Goal: Information Seeking & Learning: Learn about a topic

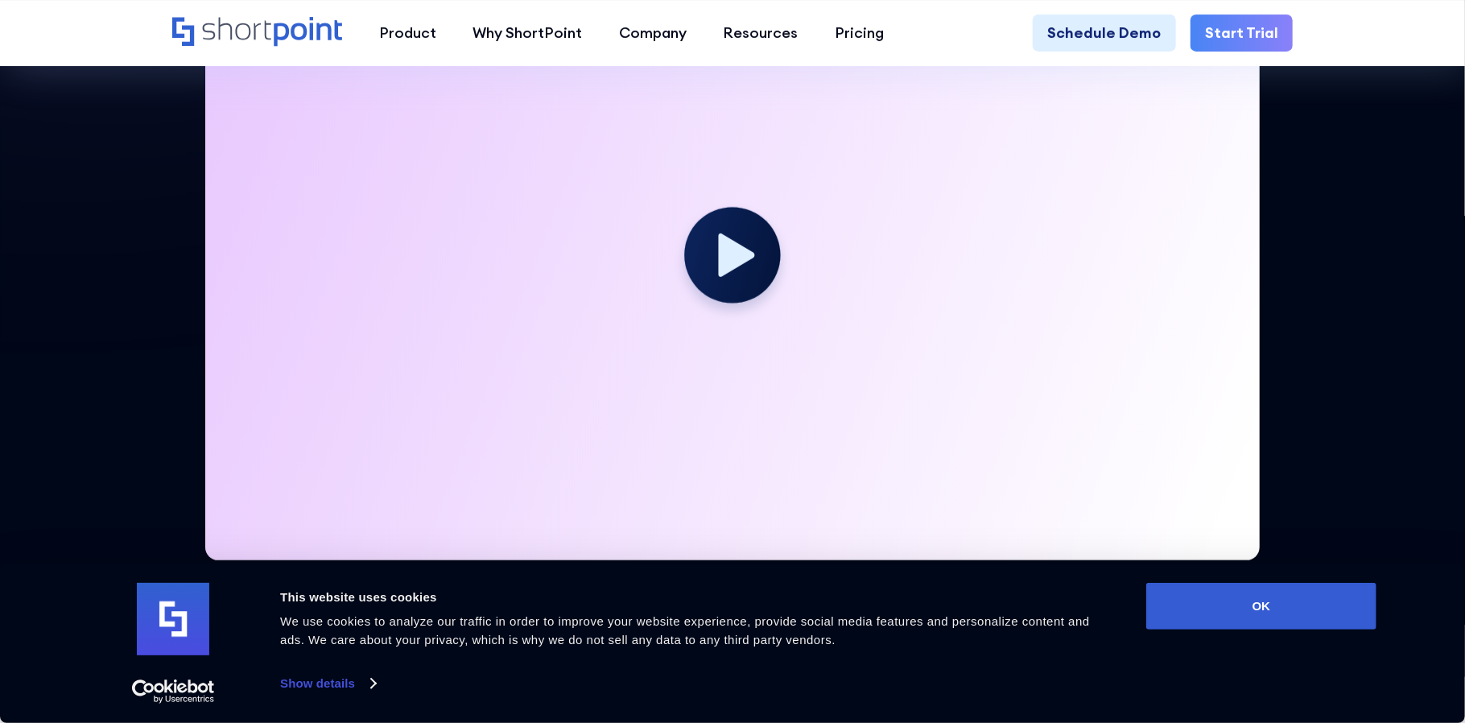
scroll to position [564, 0]
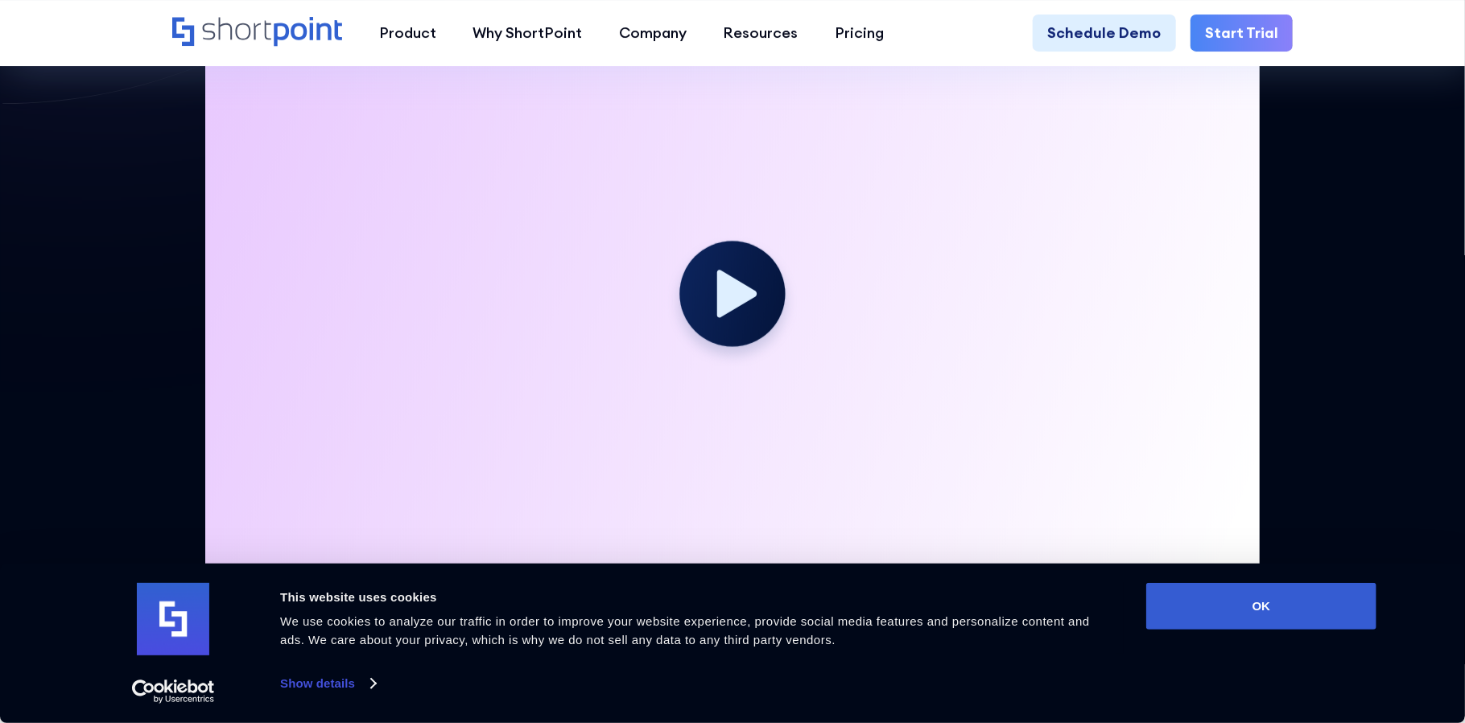
click at [760, 337] on circle at bounding box center [732, 293] width 105 height 105
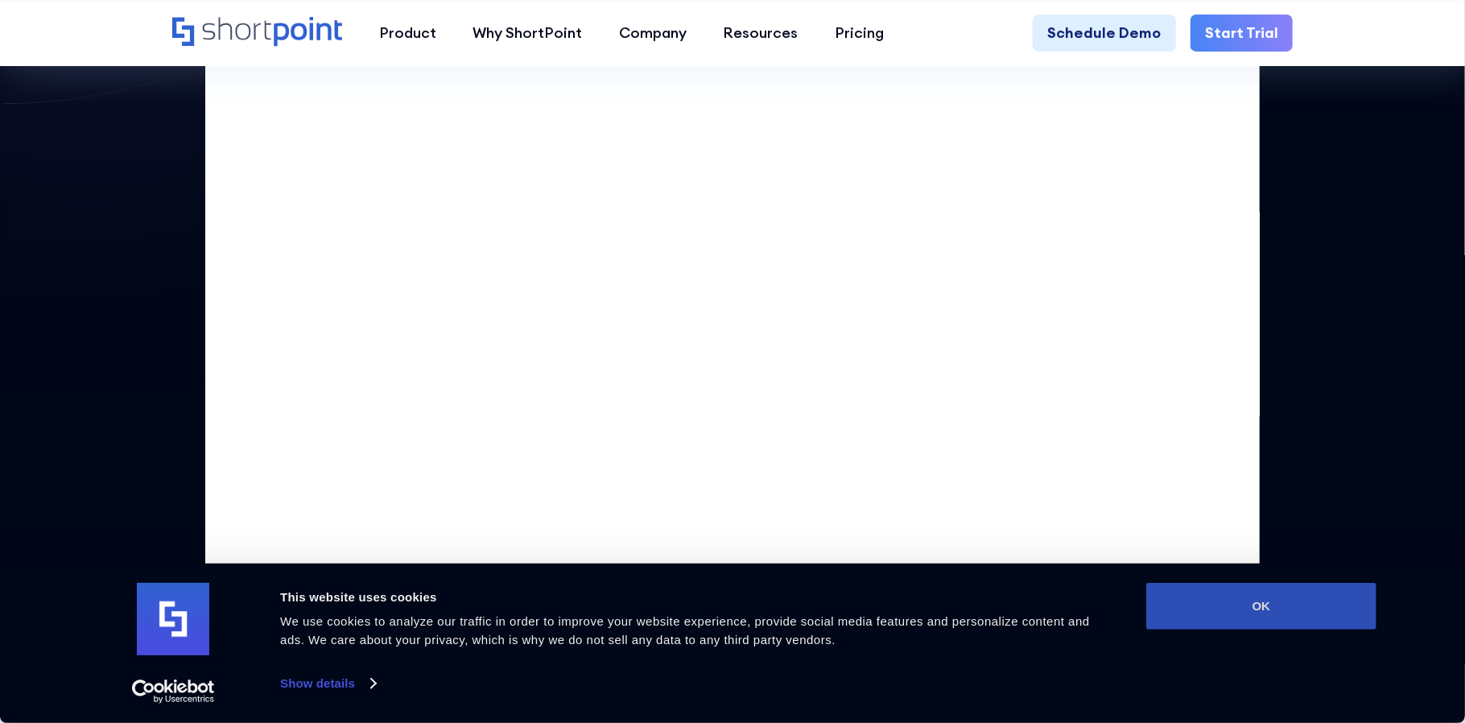
click at [1246, 619] on button "OK" at bounding box center [1262, 606] width 230 height 47
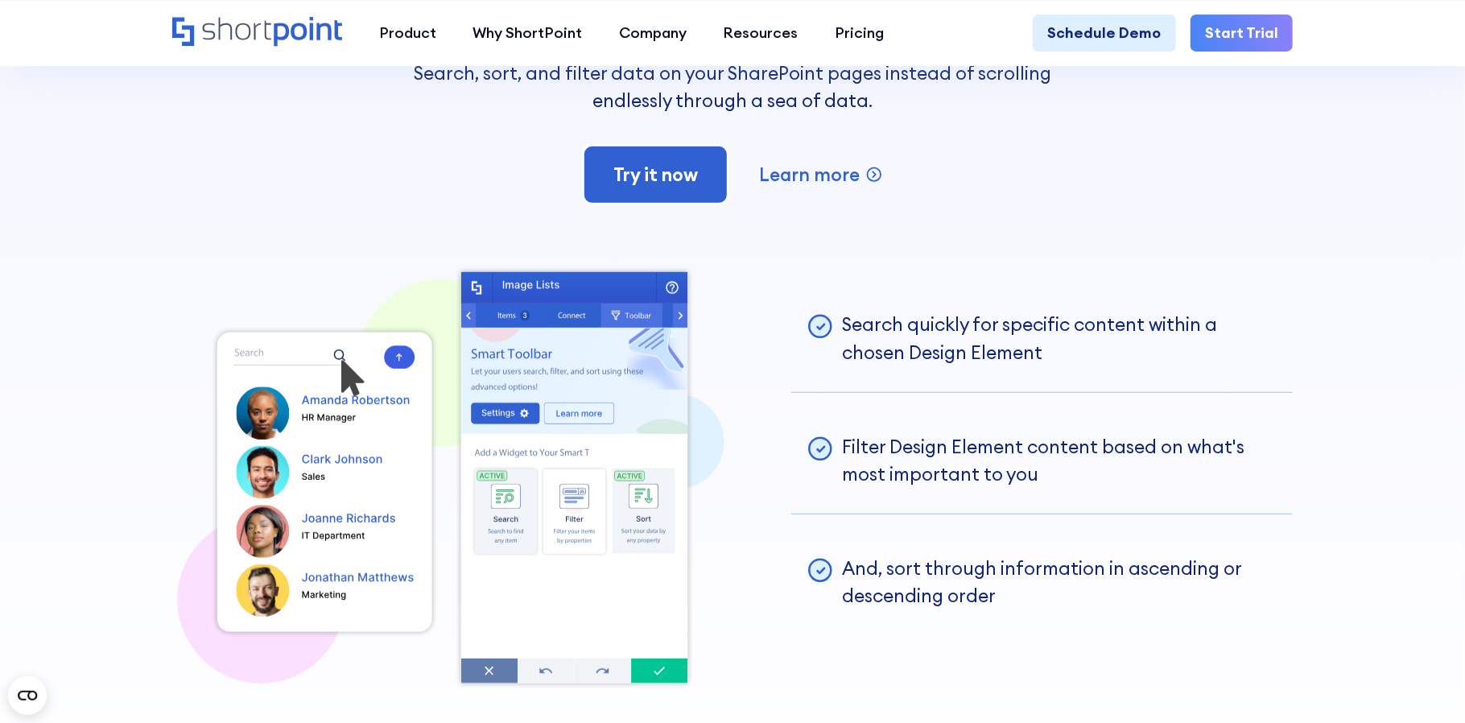
scroll to position [3921, 0]
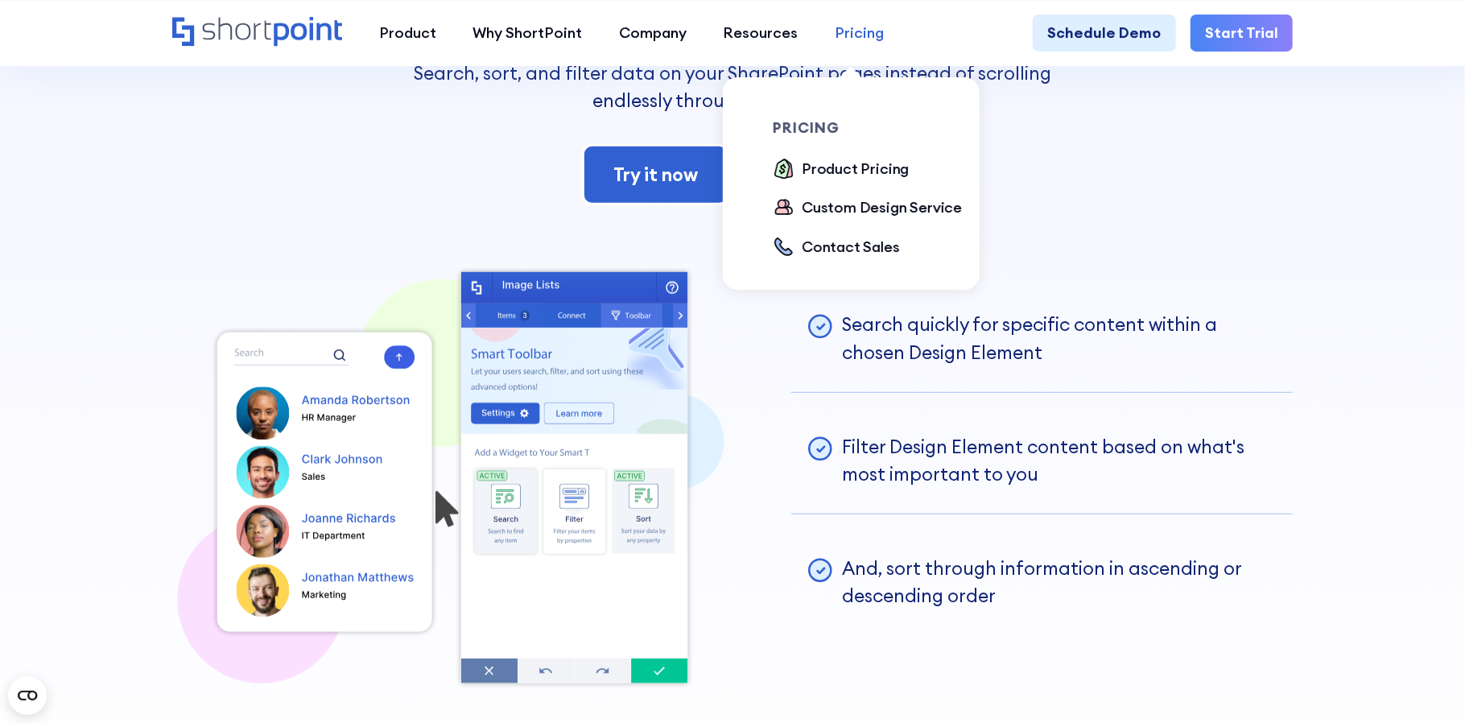
click at [835, 42] on div "Pricing" at bounding box center [859, 33] width 49 height 22
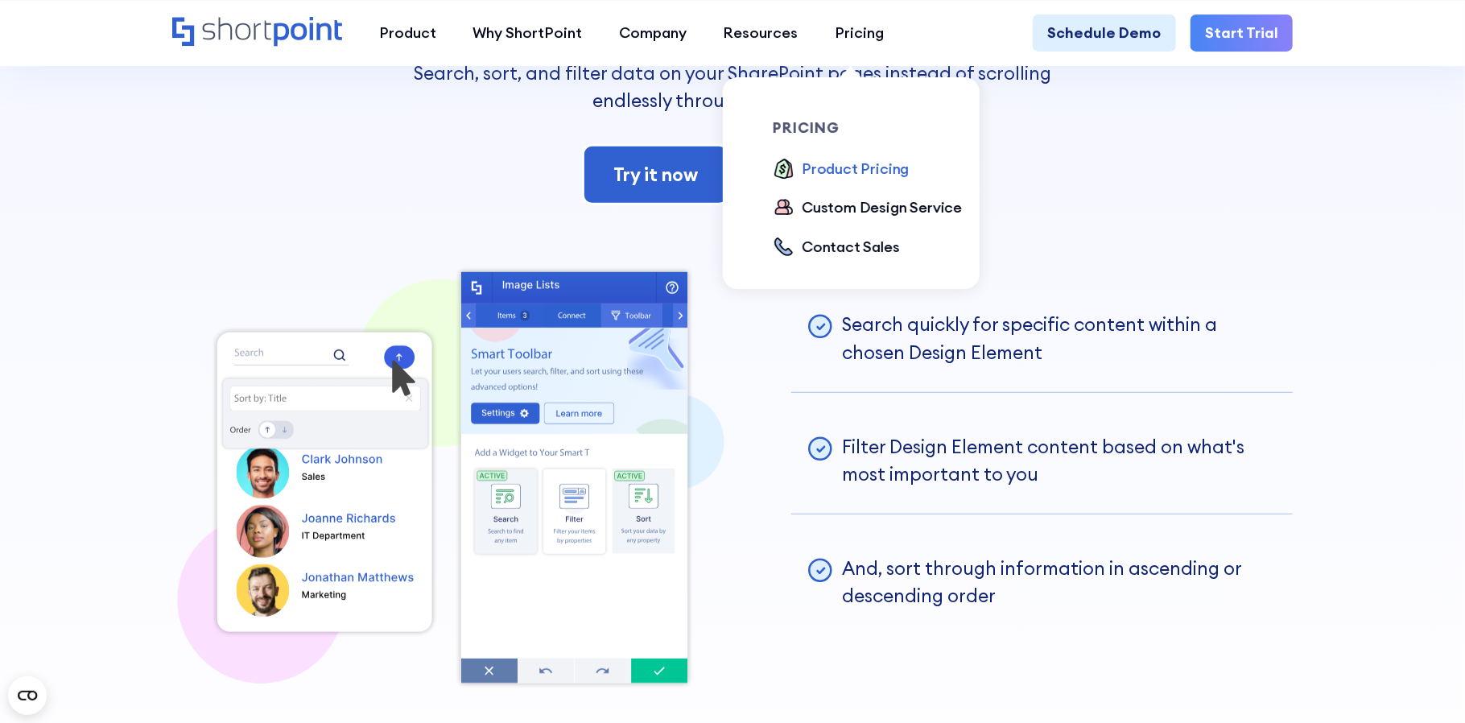
click at [839, 171] on div "Product Pricing" at bounding box center [855, 169] width 107 height 22
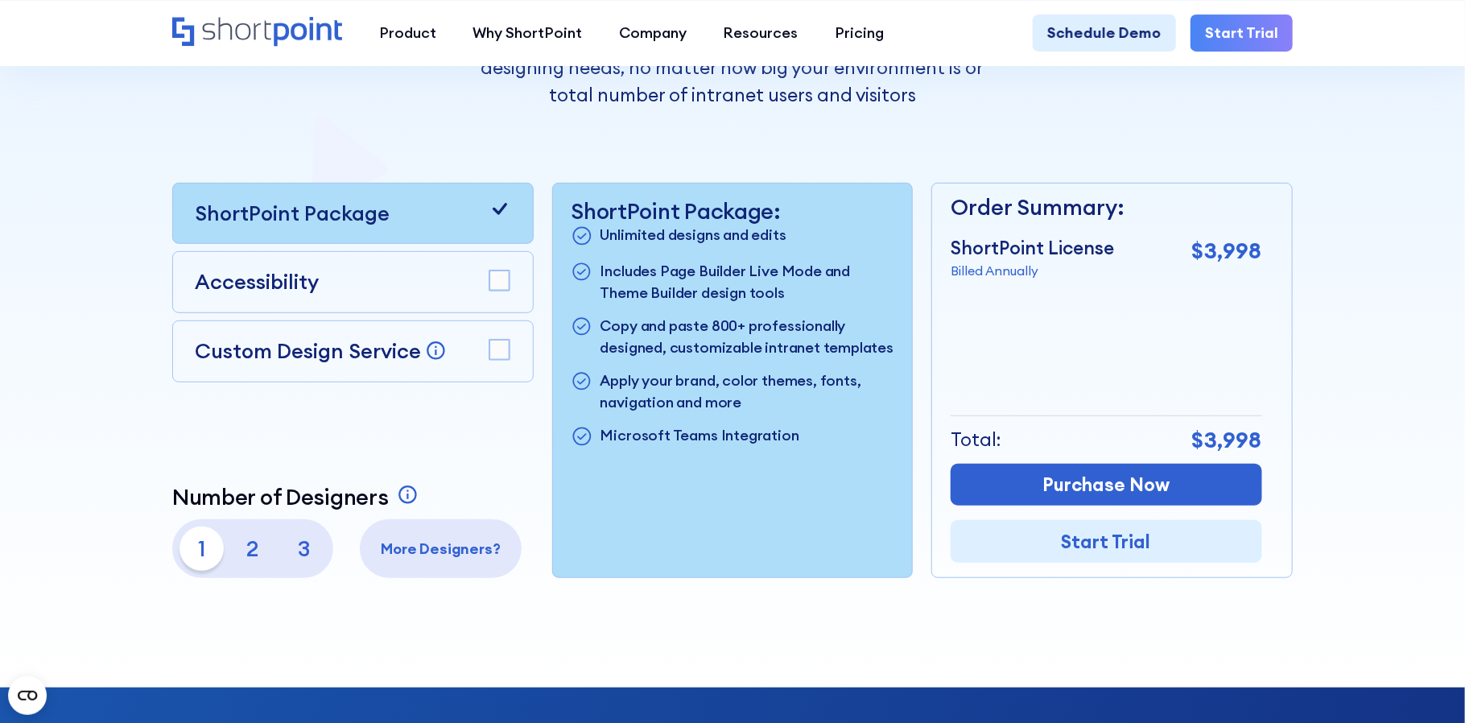
scroll to position [403, 0]
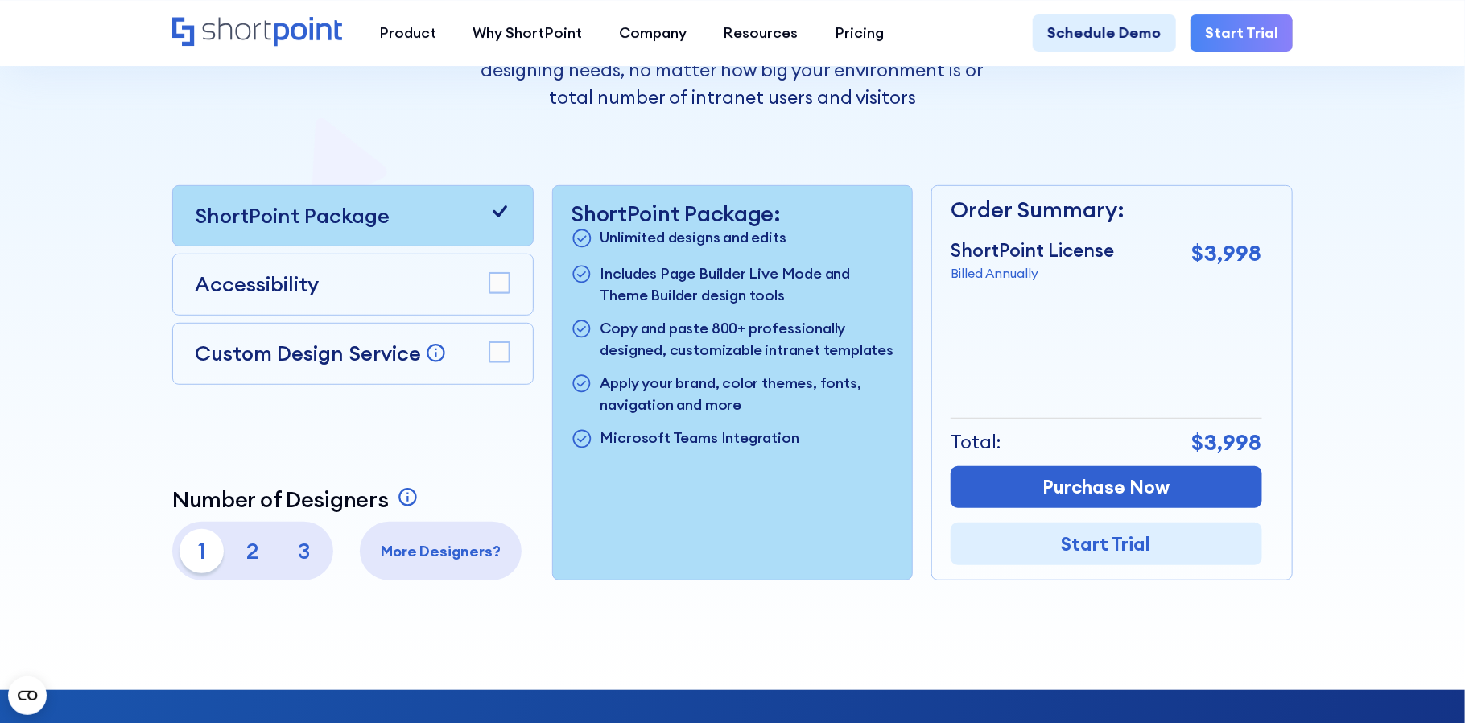
click at [285, 36] on icon "Home" at bounding box center [257, 31] width 171 height 29
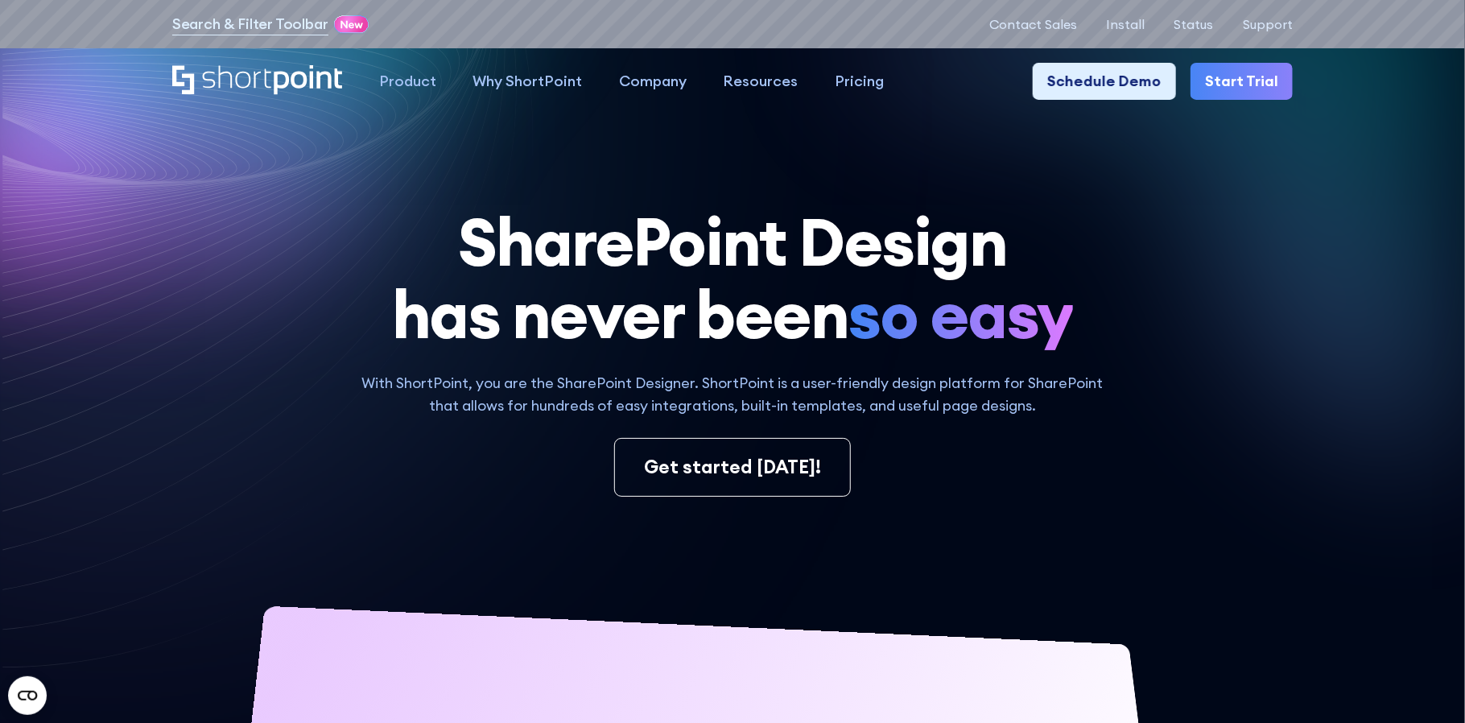
drag, startPoint x: 1163, startPoint y: 215, endPoint x: 890, endPoint y: 49, distance: 319.4
click at [1162, 215] on h1 "SharePoint Design has never been so easy" at bounding box center [732, 277] width 1121 height 145
click at [1217, 327] on h1 "SharePoint Design has never been so easy" at bounding box center [732, 277] width 1121 height 145
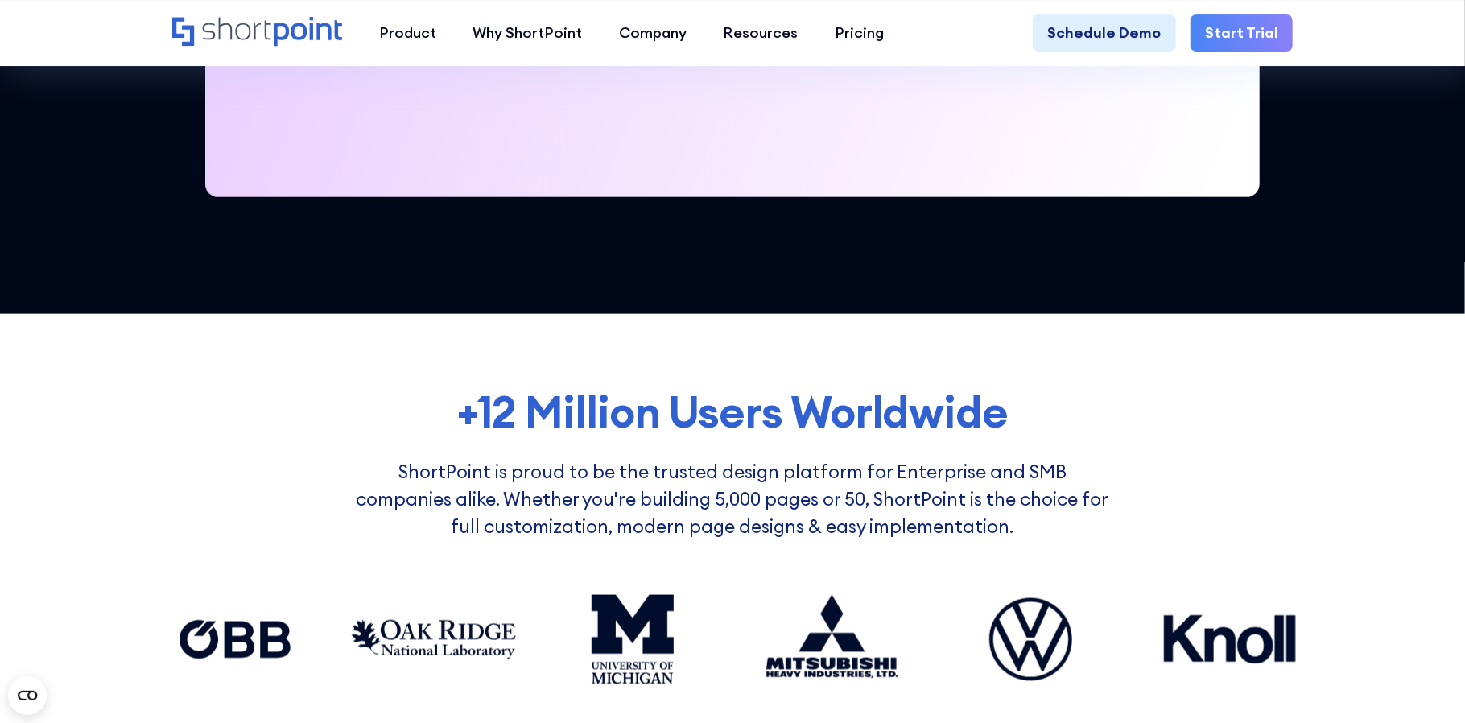
scroll to position [961, 0]
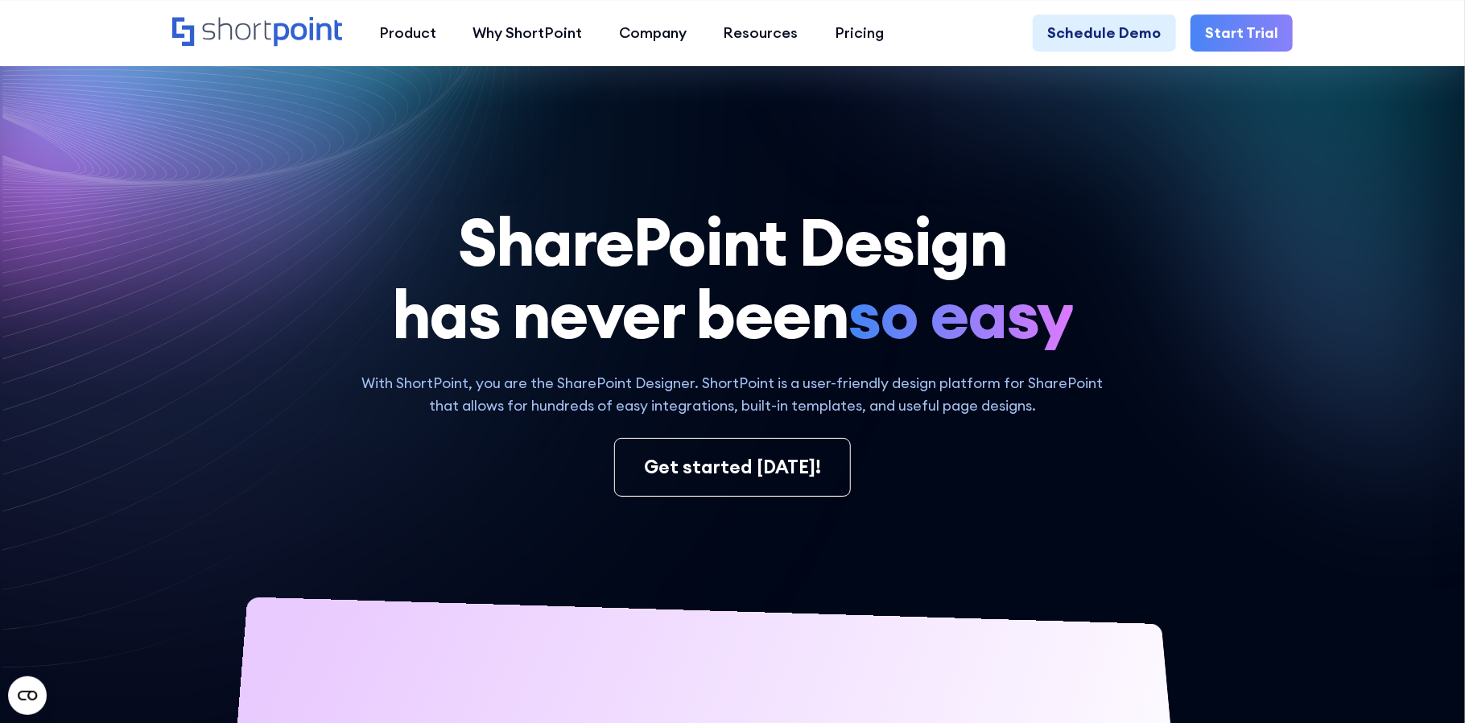
scroll to position [643, 0]
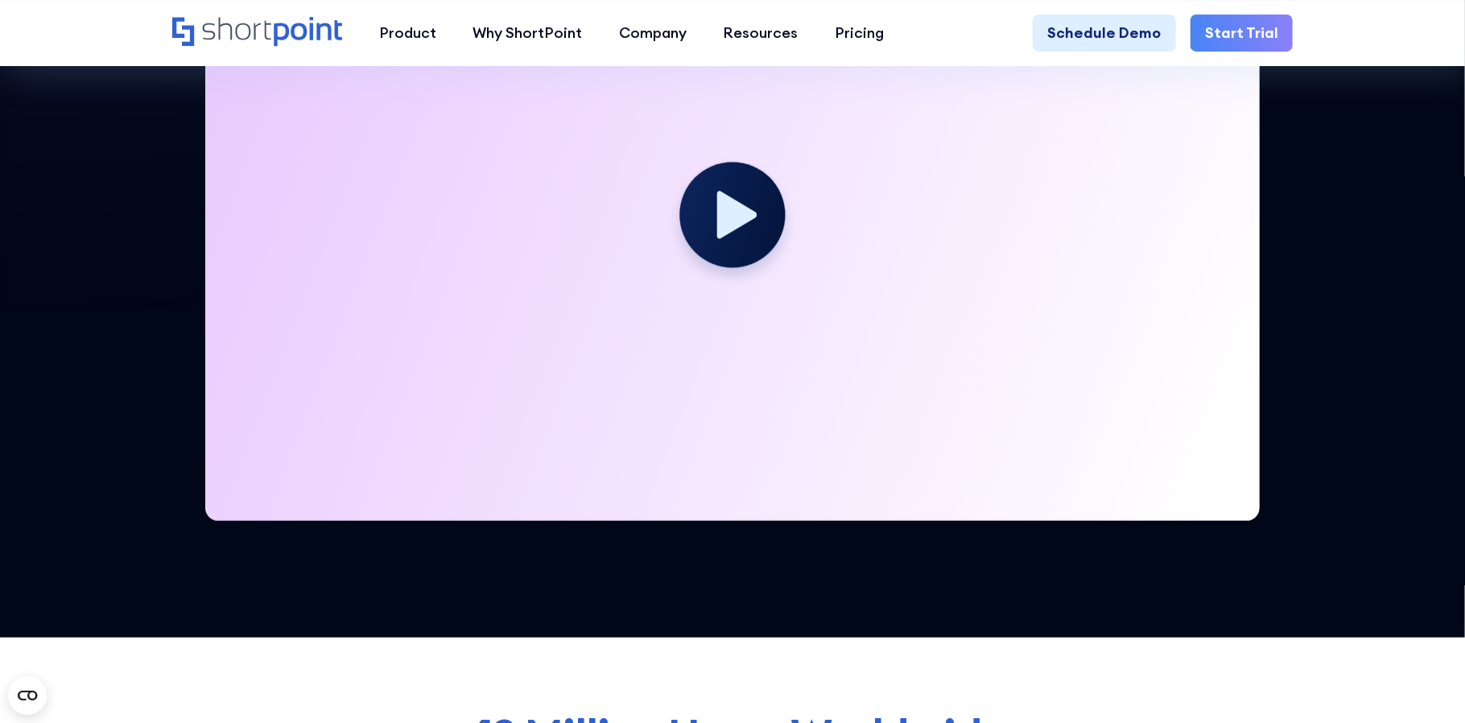
click at [708, 239] on circle at bounding box center [732, 214] width 105 height 105
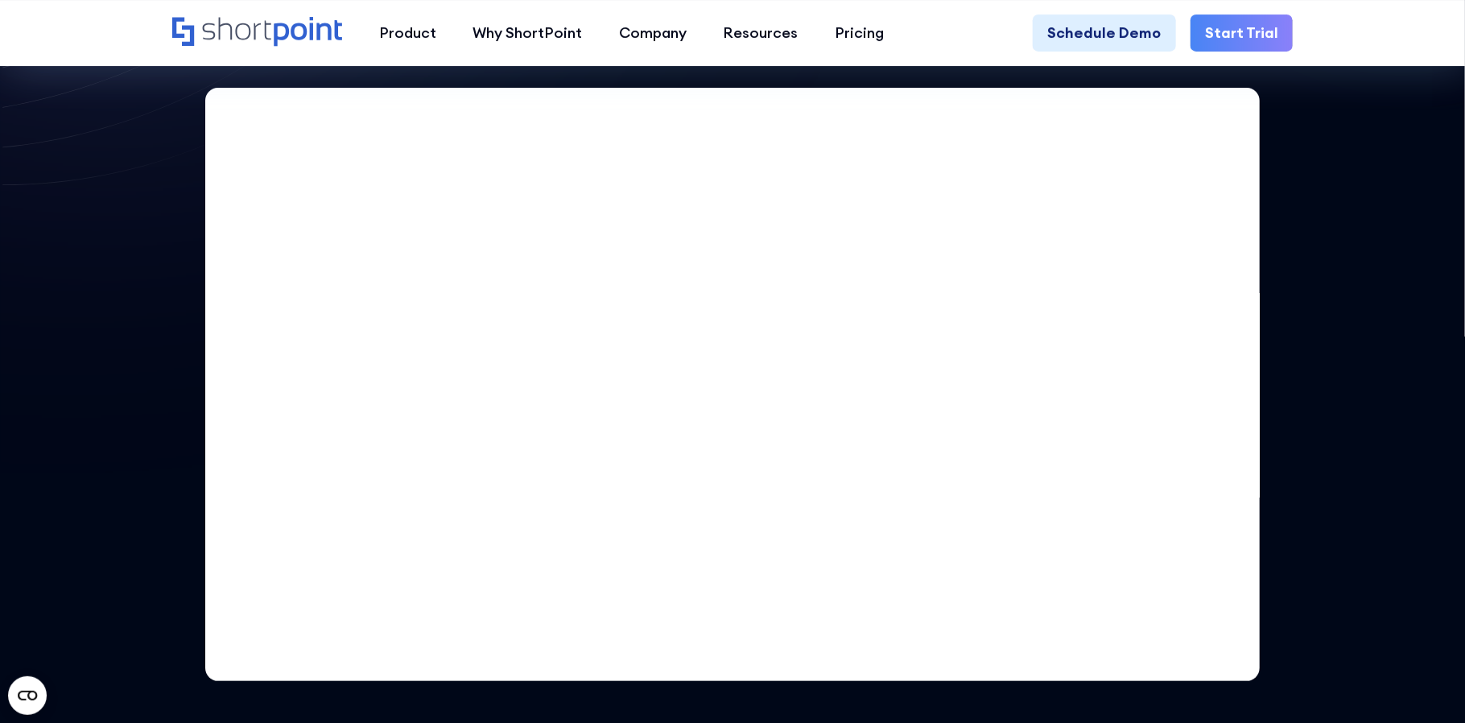
scroll to position [481, 0]
